Goal: Task Accomplishment & Management: Use online tool/utility

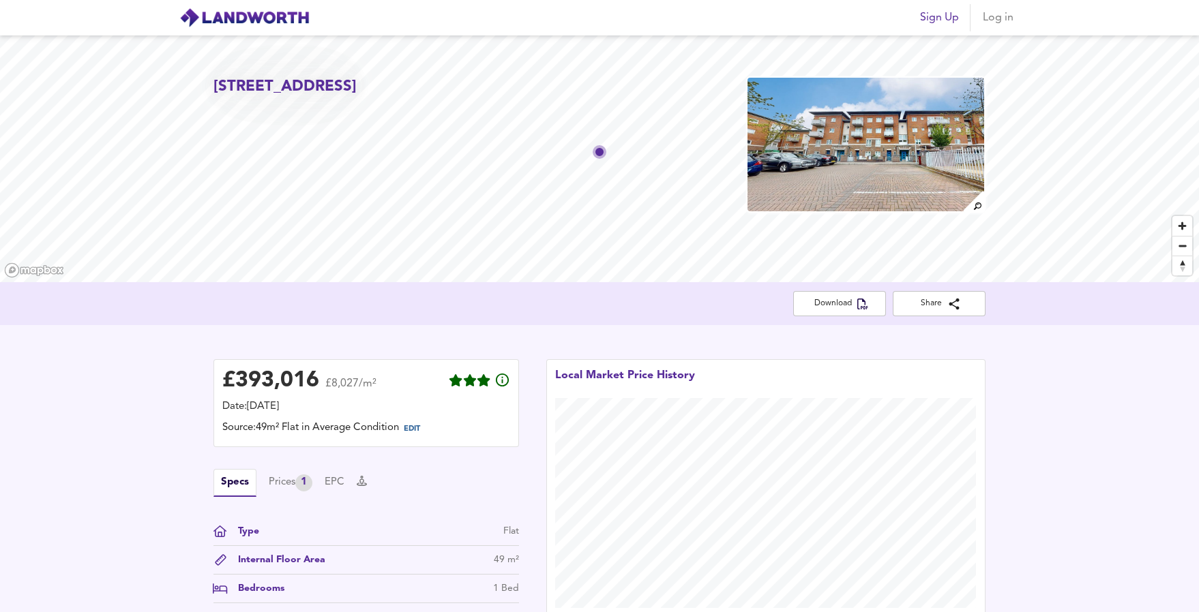
click at [71, 395] on div "£ 393,016 £8,027/m² Date: 13 July 2025 Source: 49m² Flat in Average Condition E…" at bounding box center [599, 513] width 1199 height 376
click at [58, 384] on div "£ 393,016 £8,027/m² Date: 13 July 2025 Source: 49m² Flat in Average Condition E…" at bounding box center [599, 513] width 1199 height 376
click at [76, 423] on div "£ 393,016 £8,027/m² Date: 13 July 2025 Source: 49m² Flat in Average Condition E…" at bounding box center [599, 513] width 1199 height 376
drag, startPoint x: 255, startPoint y: 14, endPoint x: 528, endPoint y: 11, distance: 273.4
click at [528, 11] on div "Sign Up Log in" at bounding box center [599, 18] width 873 height 34
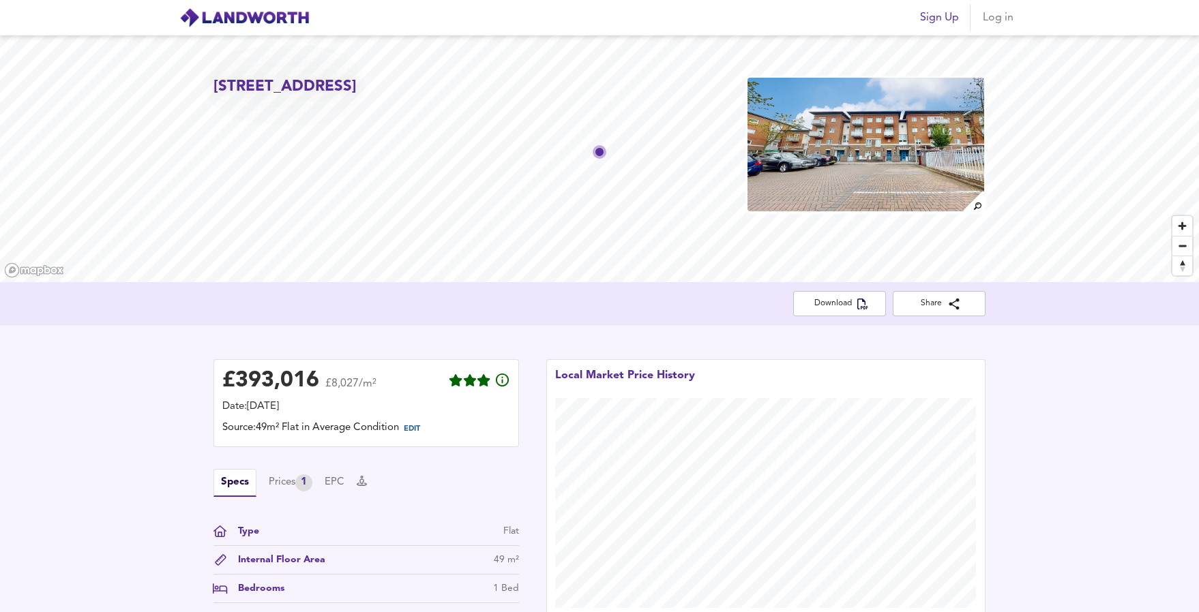
drag, startPoint x: 990, startPoint y: 18, endPoint x: 1019, endPoint y: 7, distance: 30.9
click at [1071, 6] on header "Sign Up Log in" at bounding box center [599, 17] width 1199 height 35
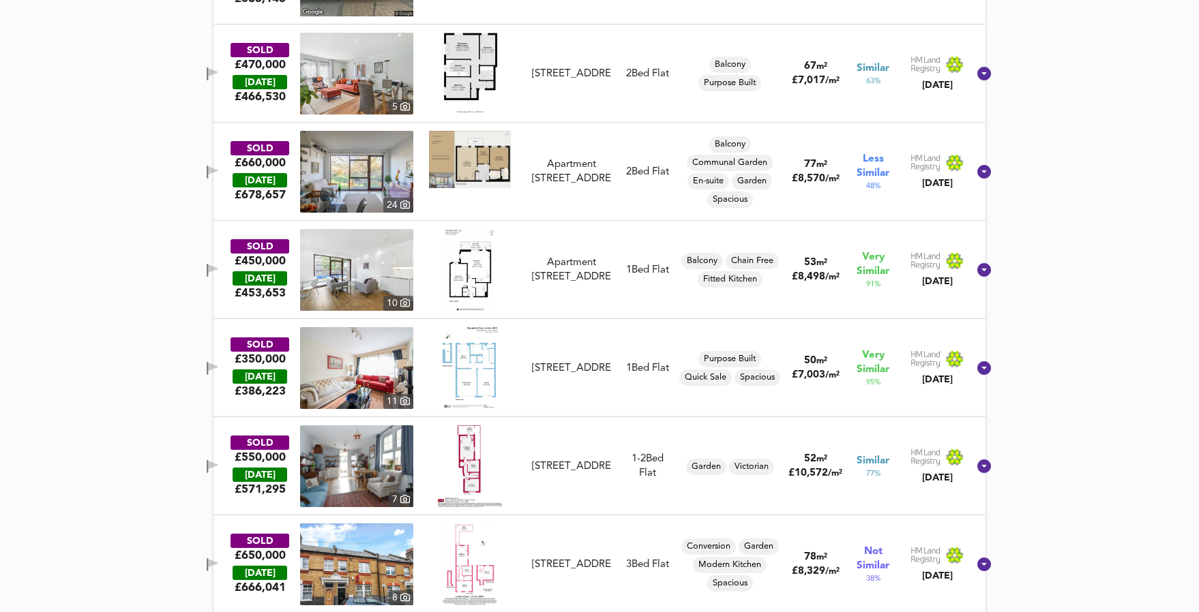
scroll to position [886, 0]
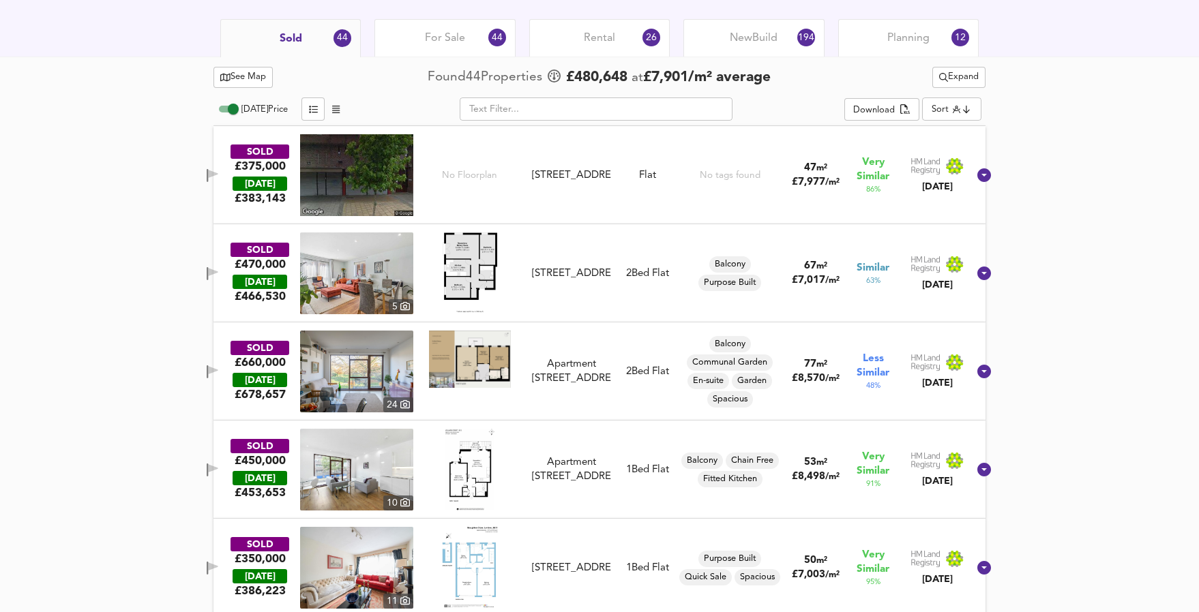
scroll to position [614, 0]
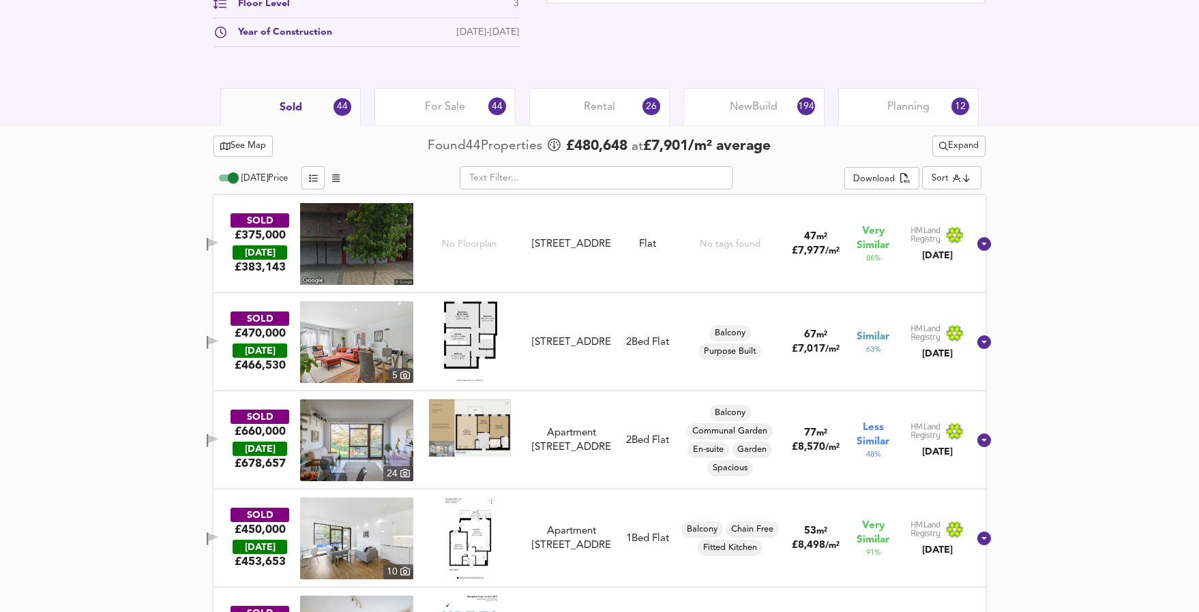
click at [486, 329] on img at bounding box center [469, 342] width 59 height 82
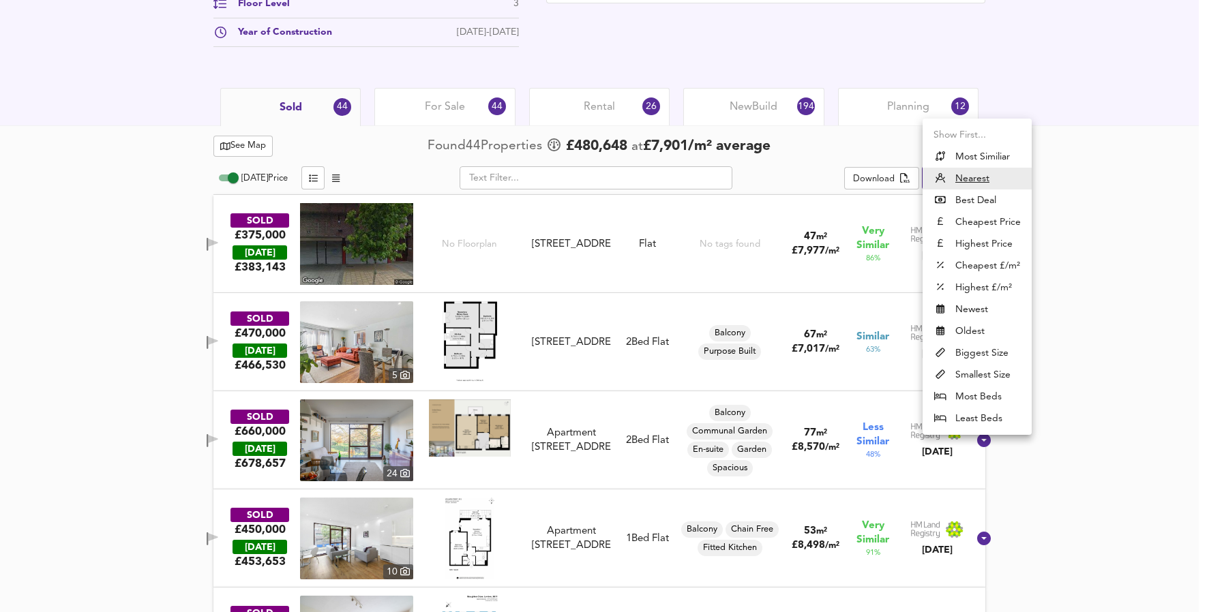
click at [1010, 367] on li "Smallest Size" at bounding box center [977, 375] width 109 height 22
type input "smallest"
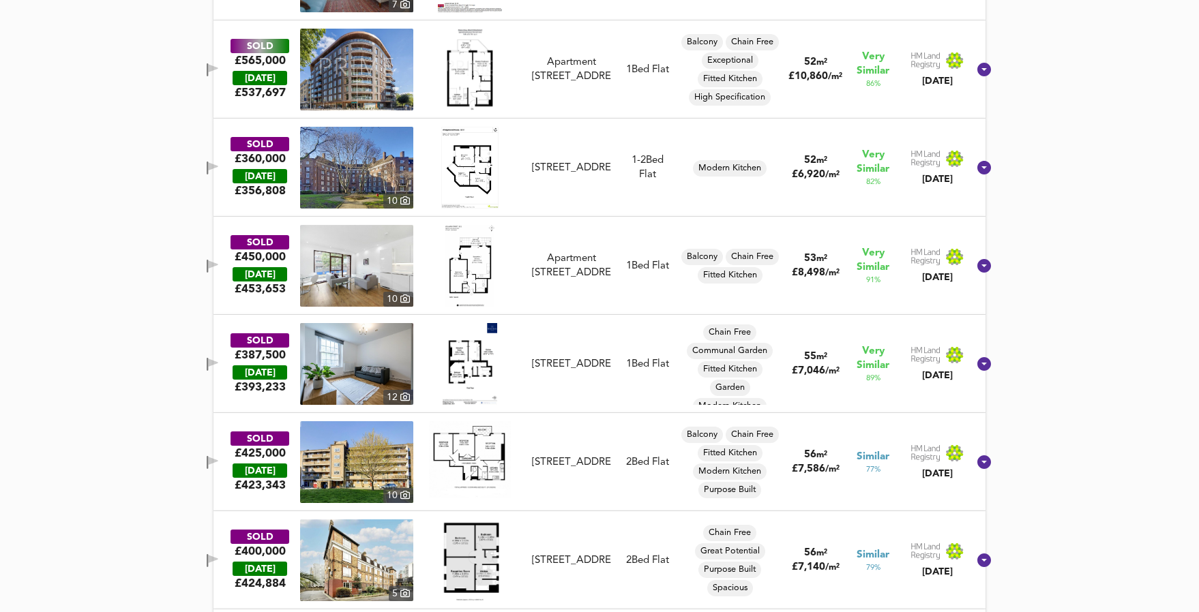
scroll to position [2318, 0]
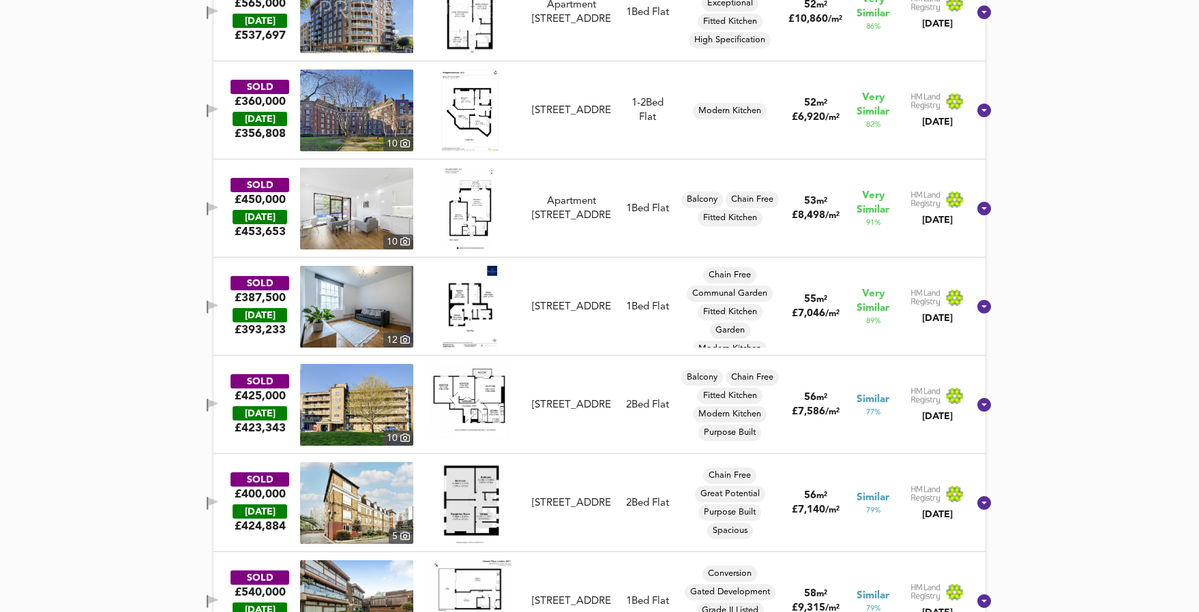
drag, startPoint x: 1158, startPoint y: 220, endPoint x: 1137, endPoint y: 223, distance: 21.4
click at [1158, 220] on div "See Map Found 44 Propert ies £ 480,648 at £ 7,901 / m² average Expand Today Pri…" at bounding box center [599, 619] width 1199 height 4397
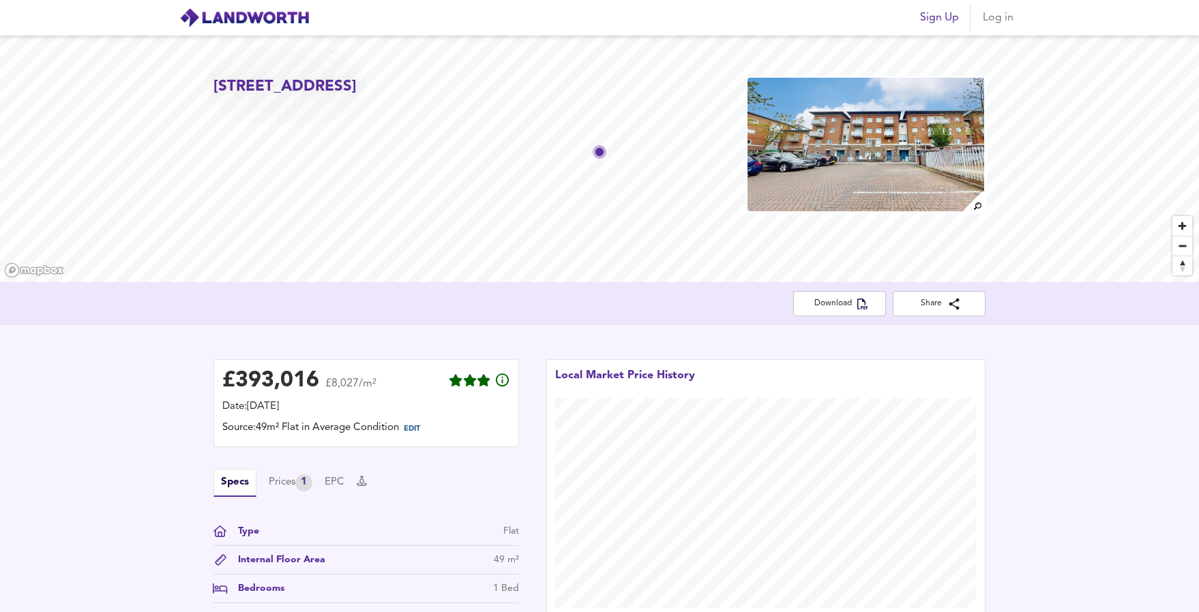
click at [276, 25] on img at bounding box center [244, 18] width 130 height 20
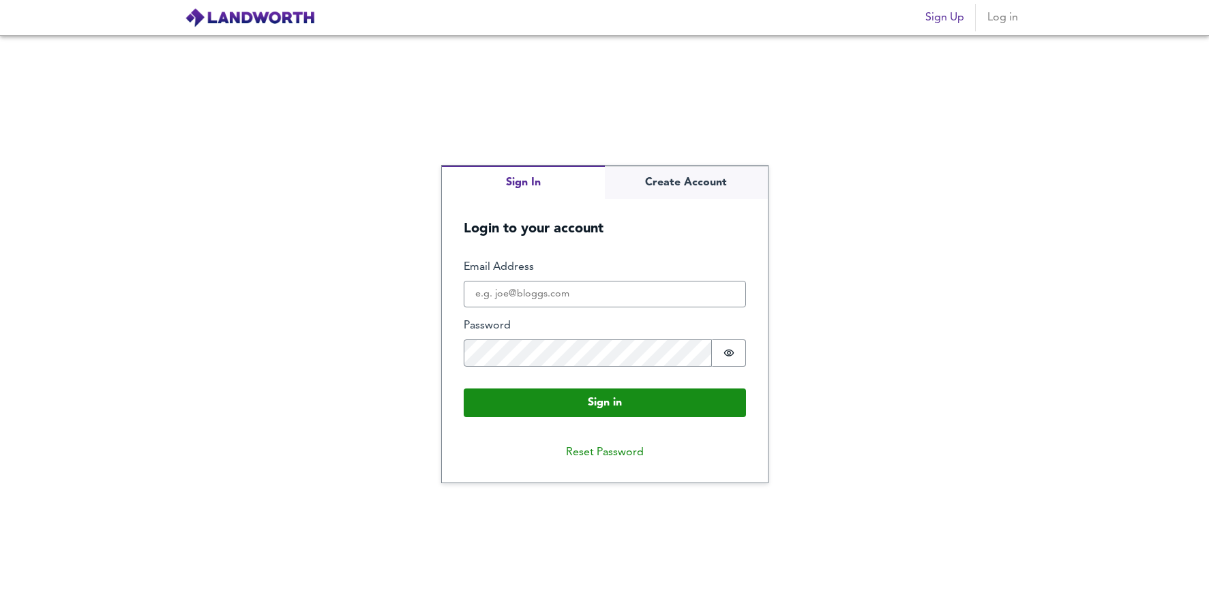
click at [282, 11] on img at bounding box center [250, 18] width 130 height 20
type input "[EMAIL_ADDRESS][DOMAIN_NAME]"
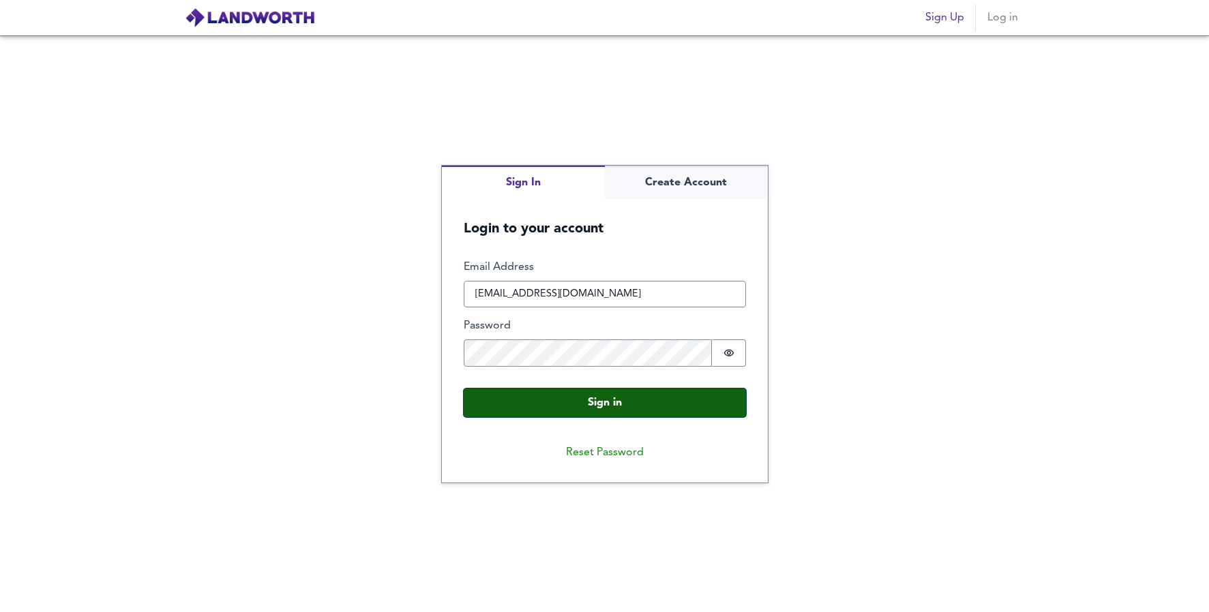
click at [612, 403] on button "Sign in" at bounding box center [605, 403] width 282 height 29
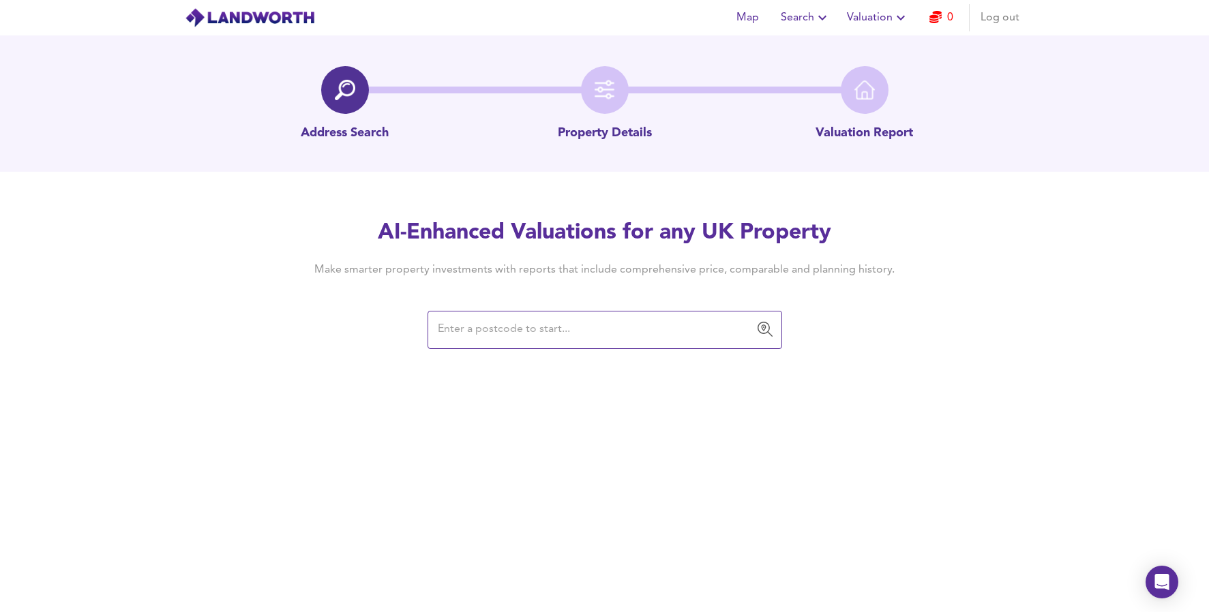
click at [499, 341] on input "text" at bounding box center [595, 330] width 322 height 26
paste input "SE11 6EZ"
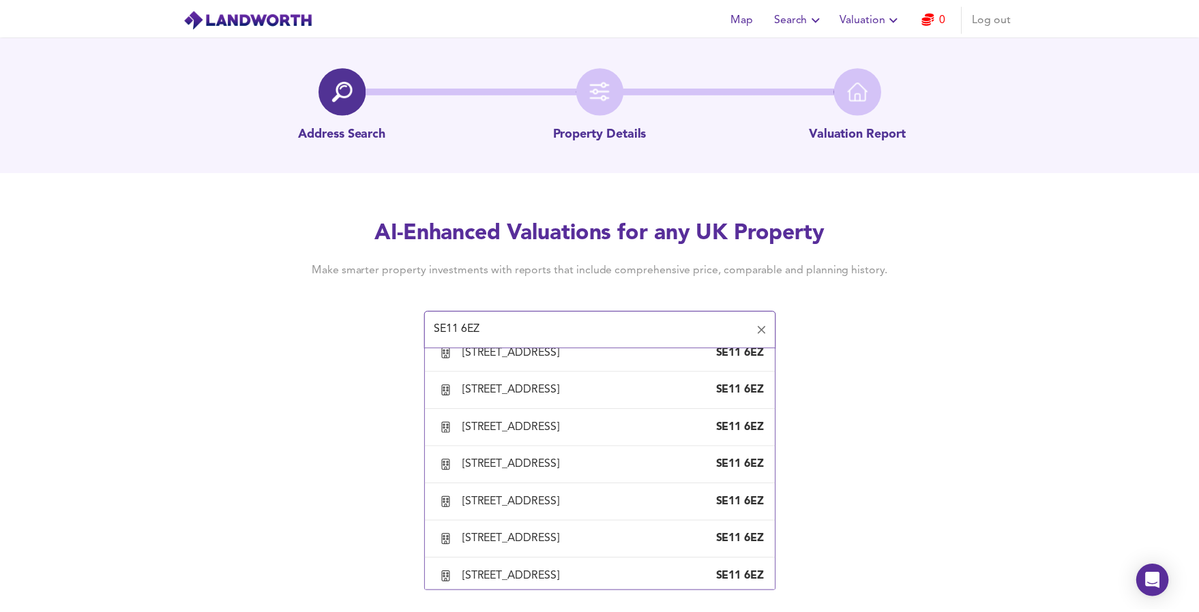
scroll to position [1500, 0]
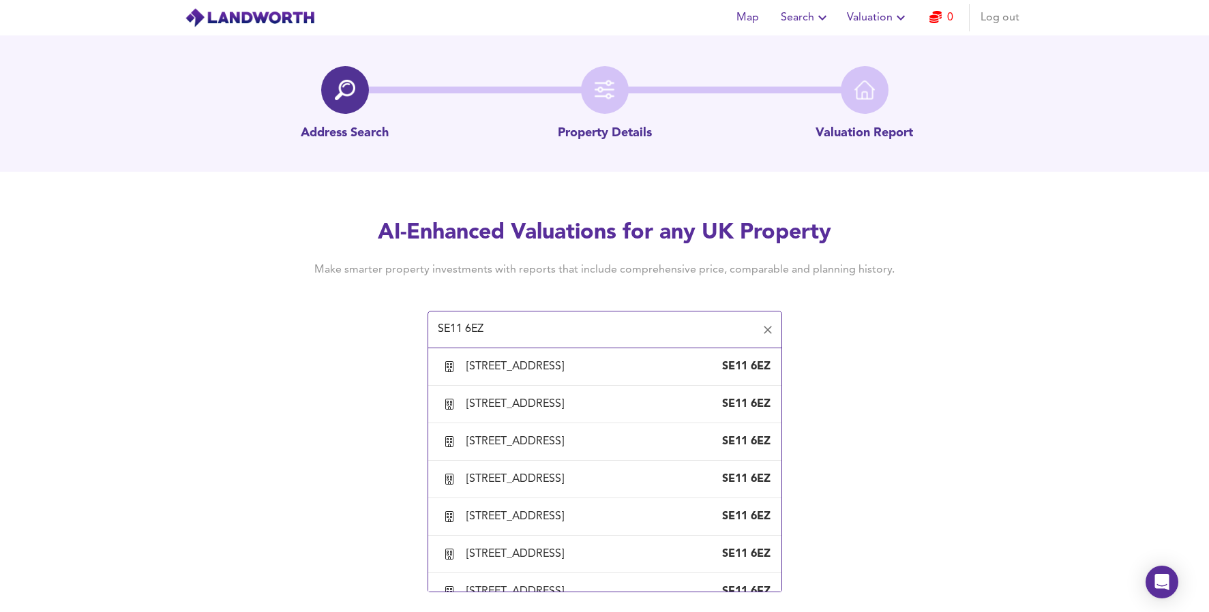
click at [563, 74] on div "[STREET_ADDRESS]" at bounding box center [517, 66] width 103 height 15
type input "[STREET_ADDRESS]"
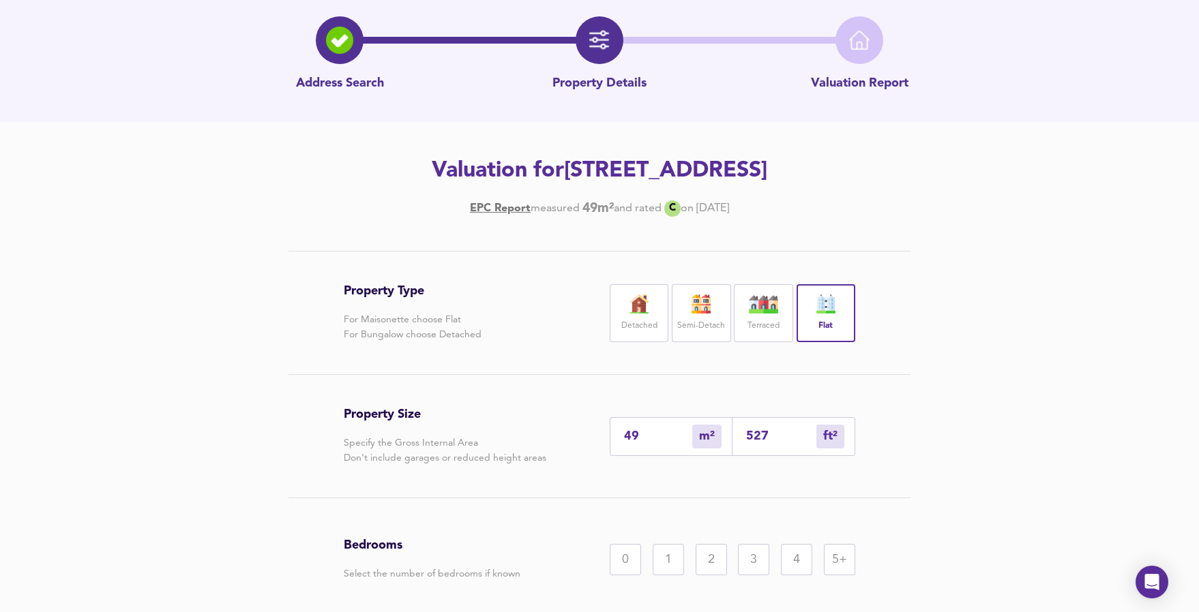
scroll to position [136, 0]
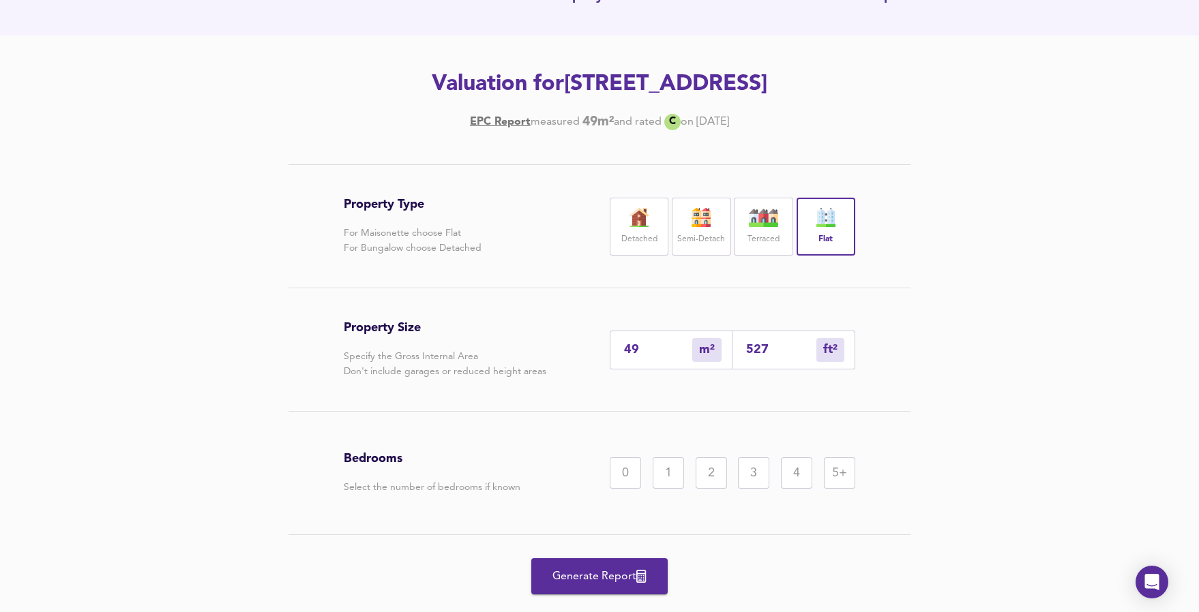
click at [713, 489] on div "2" at bounding box center [710, 473] width 31 height 31
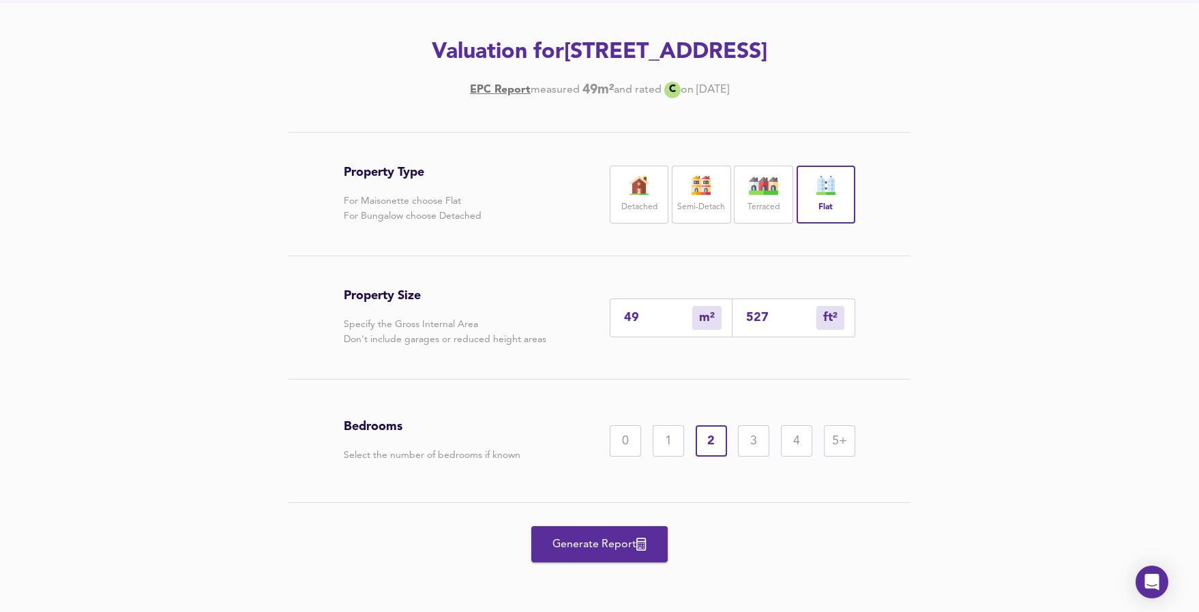
scroll to position [199, 0]
click at [608, 543] on span "Generate Report" at bounding box center [599, 544] width 109 height 19
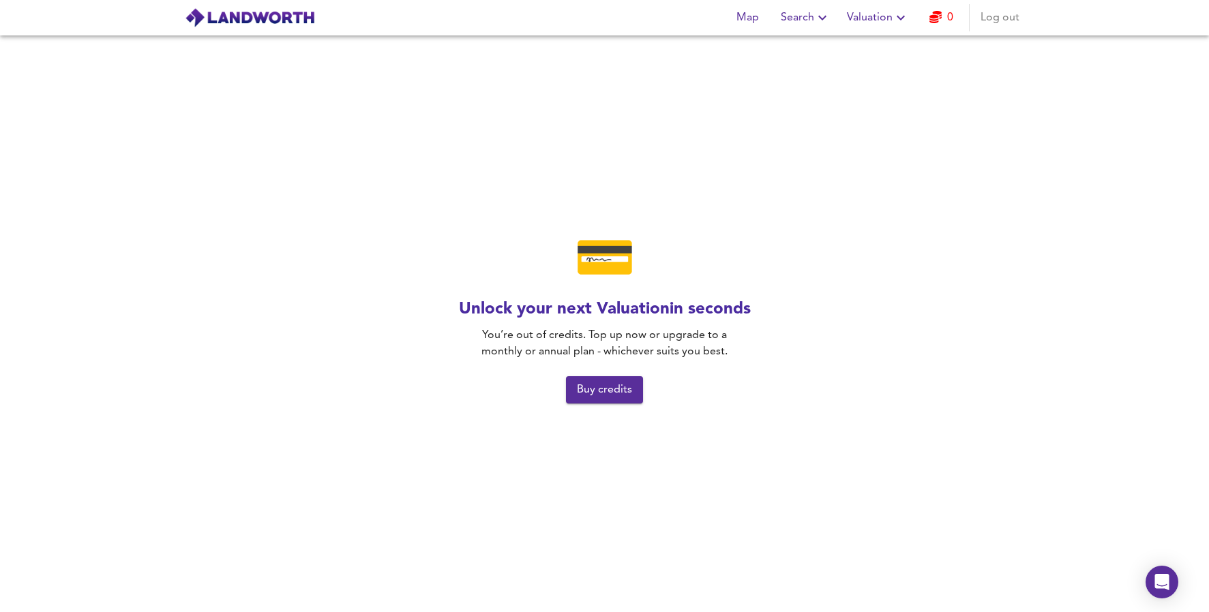
click at [601, 389] on span "Buy credits" at bounding box center [604, 389] width 55 height 19
